Goal: Task Accomplishment & Management: Manage account settings

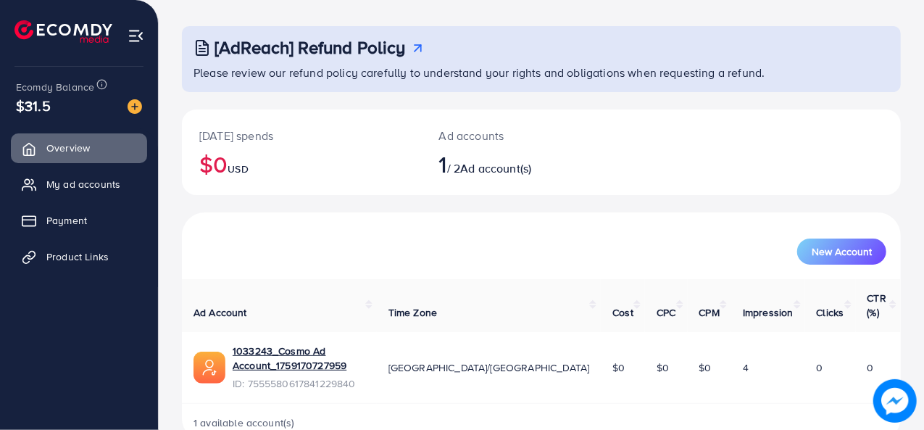
scroll to position [68, 0]
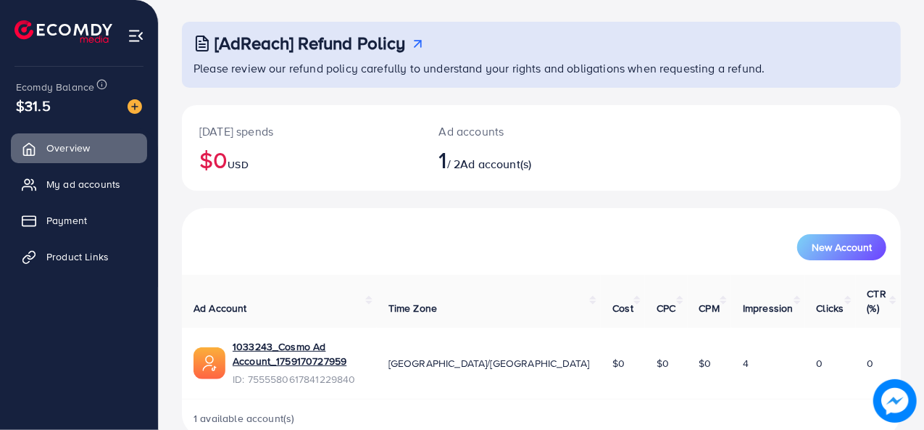
click at [896, 400] on img at bounding box center [895, 400] width 35 height 35
click at [77, 218] on span "Payment" at bounding box center [70, 220] width 41 height 14
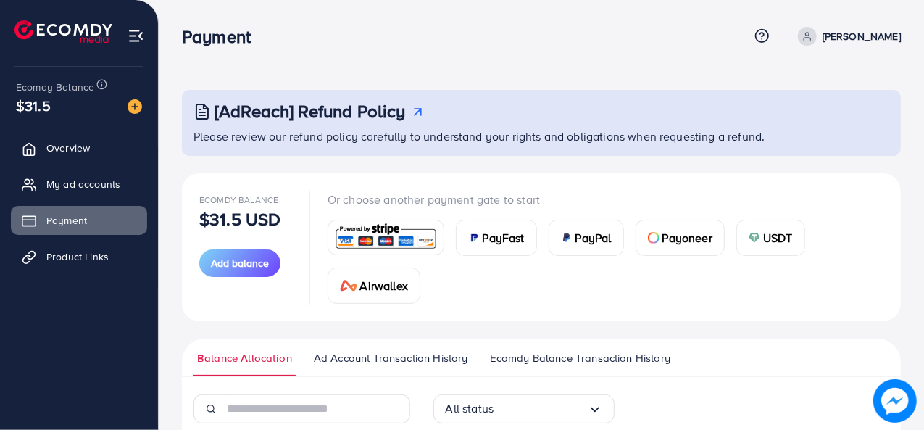
click at [830, 43] on link "[PERSON_NAME]" at bounding box center [846, 36] width 109 height 19
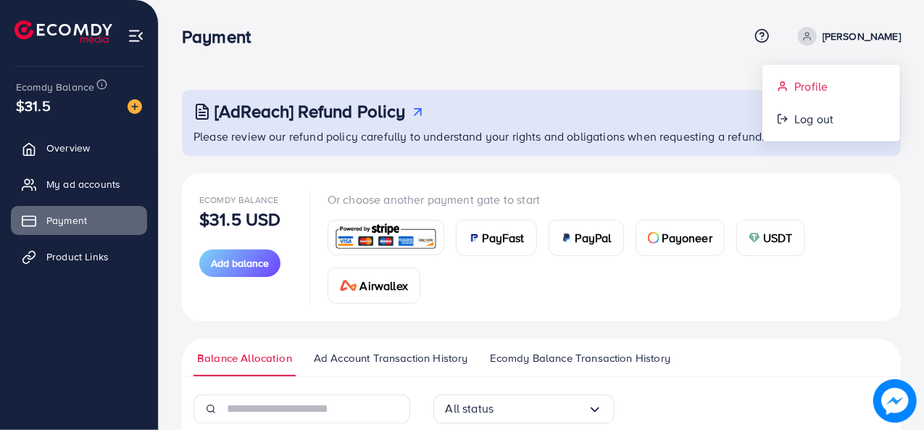
click at [802, 96] on link "Profile" at bounding box center [831, 86] width 138 height 33
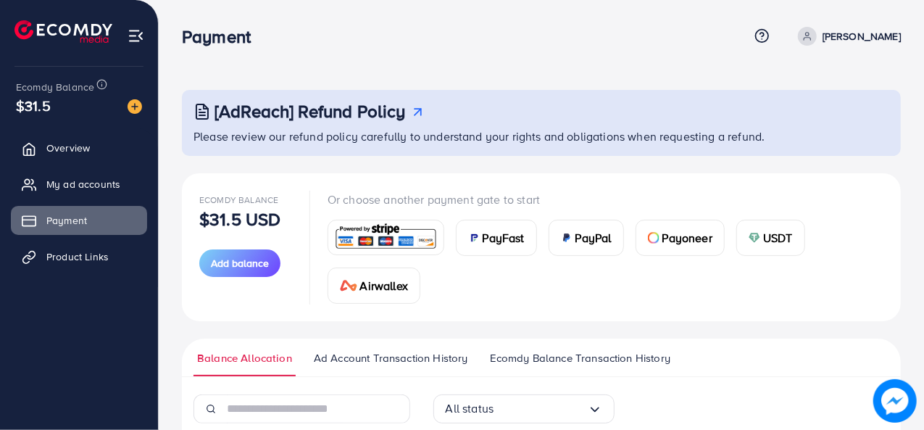
select select "********"
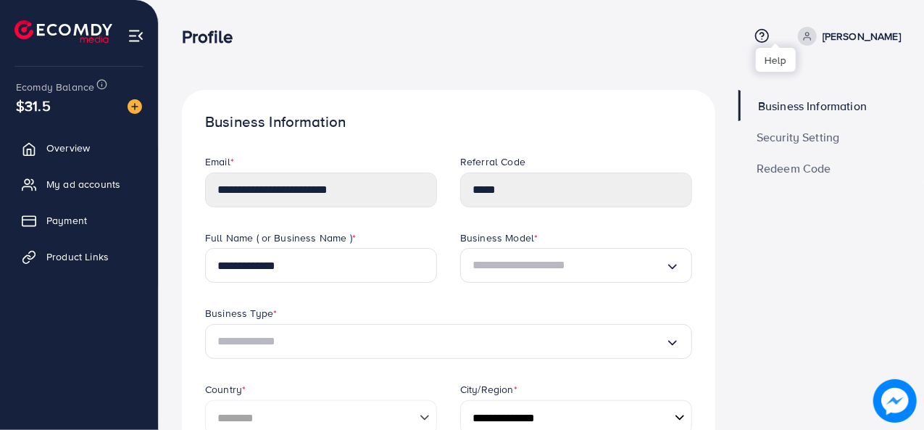
click at [764, 36] on icon at bounding box center [762, 35] width 4 height 4
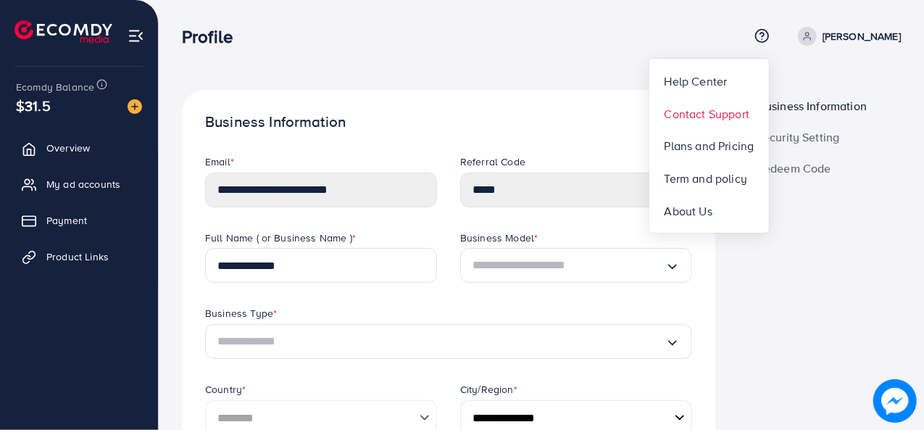
click at [715, 114] on span "Contact Support" at bounding box center [707, 113] width 85 height 17
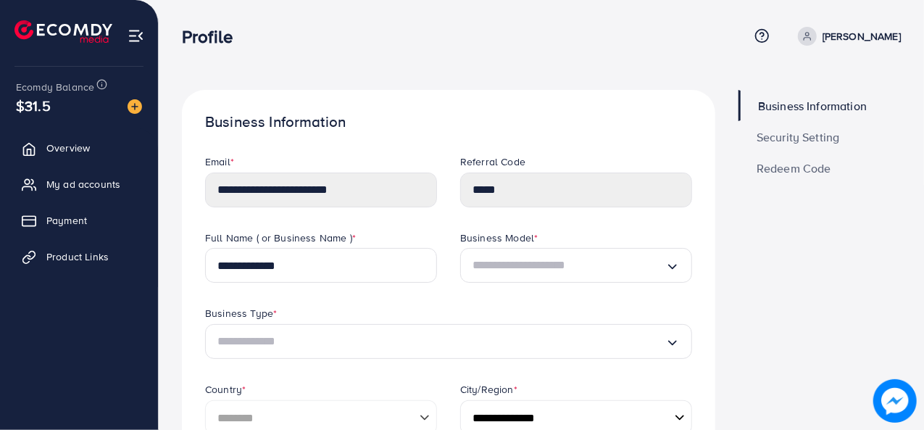
scroll to position [1, 0]
click at [96, 28] on img at bounding box center [63, 31] width 98 height 22
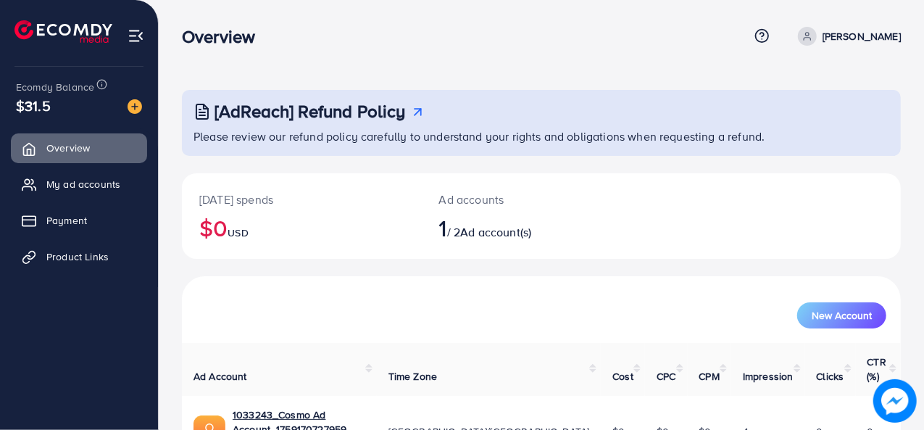
scroll to position [68, 0]
